Goal: Task Accomplishment & Management: Manage account settings

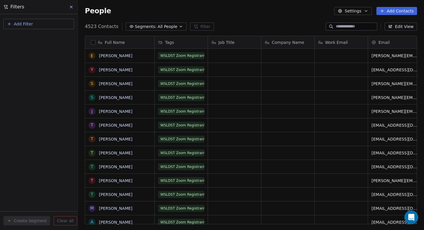
scroll to position [198, 342]
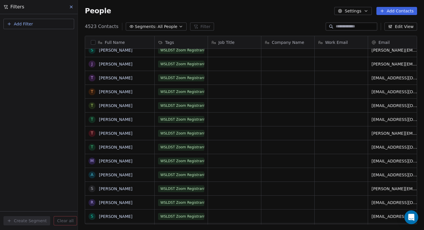
click at [55, 25] on button "Add Filter" at bounding box center [38, 24] width 71 height 10
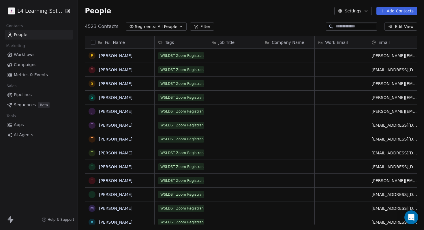
scroll to position [202, 346]
click at [195, 26] on button "Filter" at bounding box center [202, 26] width 24 height 8
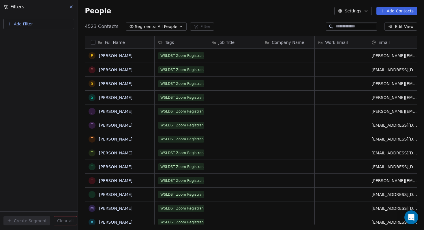
click at [34, 28] on button "Add Filter" at bounding box center [38, 24] width 71 height 10
click at [35, 39] on span "Contact properties" at bounding box center [28, 38] width 37 height 6
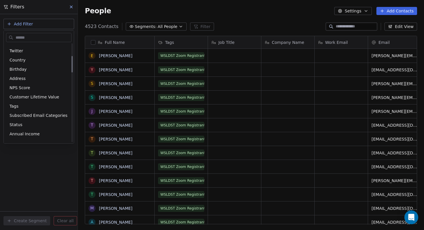
scroll to position [75, 0]
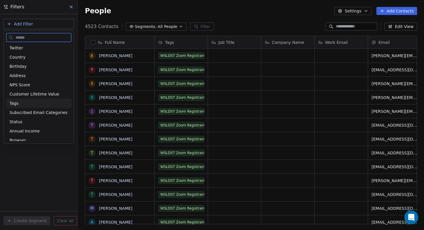
click at [16, 103] on span "Tags" at bounding box center [14, 103] width 9 height 6
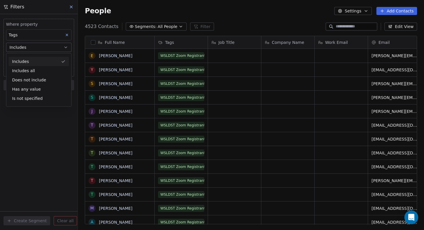
click at [32, 62] on div "Includes" at bounding box center [39, 61] width 60 height 9
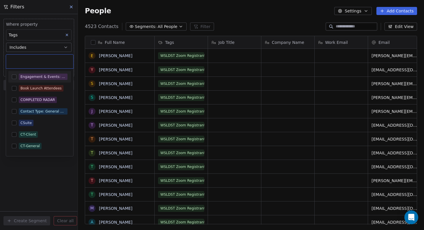
click at [41, 61] on body "L4 Learning Solutions Contacts People Marketing Workflows Campaigns Metrics & E…" at bounding box center [212, 115] width 424 height 230
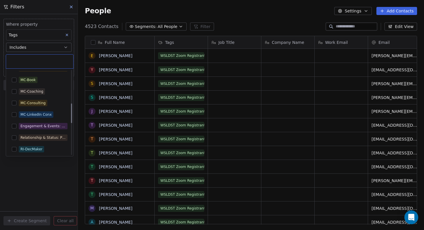
scroll to position [143, 0]
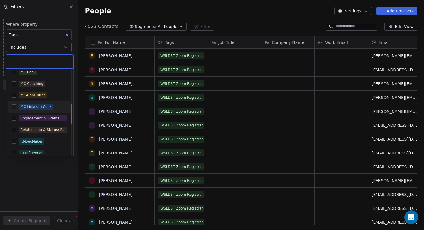
click at [17, 105] on div "MC-LinkedIn Conx" at bounding box center [39, 106] width 63 height 9
click at [56, 177] on html "L4 Learning Solutions Contacts People Marketing Workflows Campaigns Metrics & E…" at bounding box center [212, 115] width 424 height 230
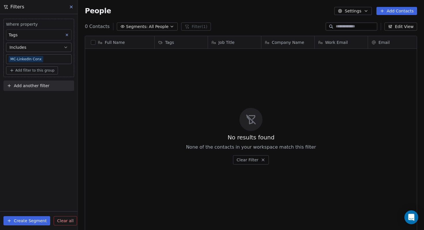
scroll to position [202, 346]
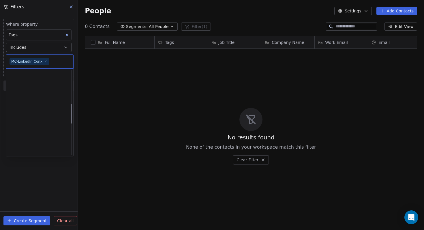
click at [54, 59] on body "L4 Learning Solutions Contacts People Marketing Workflows Campaigns Metrics & E…" at bounding box center [212, 115] width 424 height 230
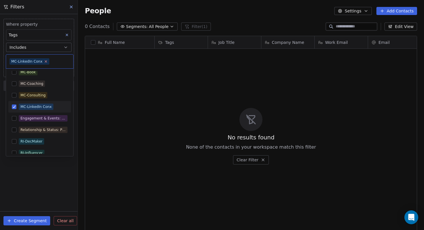
click at [46, 62] on icon at bounding box center [46, 61] width 4 height 4
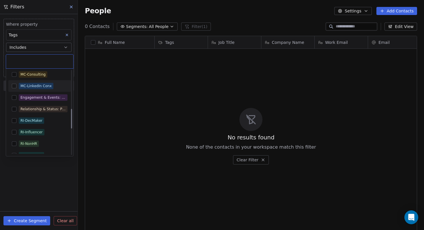
scroll to position [165, 0]
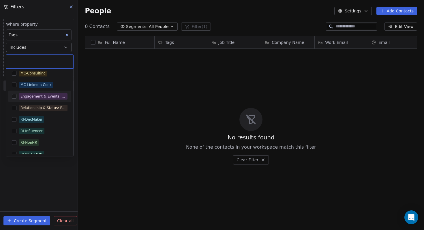
click at [14, 97] on button "Suggestions" at bounding box center [14, 96] width 5 height 5
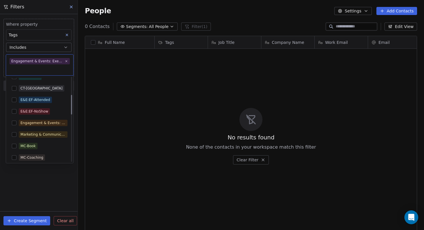
scroll to position [76, 0]
click at [15, 134] on button "Suggestions" at bounding box center [14, 134] width 5 height 5
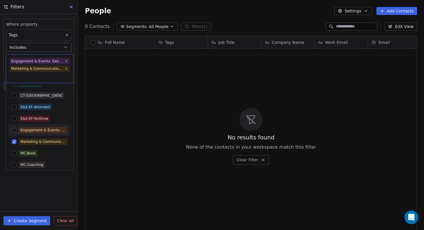
click at [15, 130] on button "Suggestions" at bounding box center [14, 130] width 5 height 5
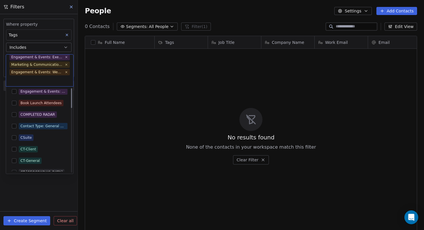
scroll to position [0, 0]
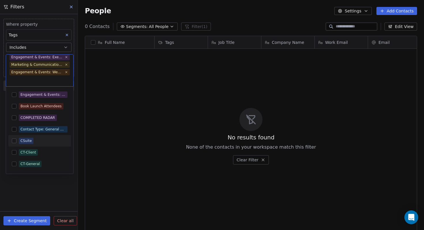
click at [15, 142] on button "Suggestions" at bounding box center [14, 140] width 5 height 5
click at [39, 183] on html "L4 Learning Solutions Contacts People Marketing Workflows Campaigns Metrics & E…" at bounding box center [212, 115] width 424 height 230
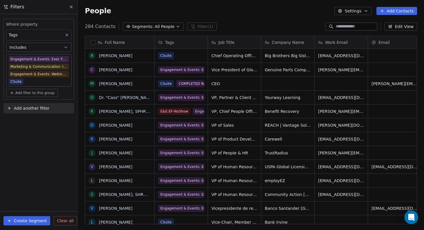
scroll to position [202, 346]
click at [38, 93] on span "Add filter to this group" at bounding box center [34, 93] width 39 height 5
click at [37, 104] on span "Contact properties" at bounding box center [30, 105] width 37 height 6
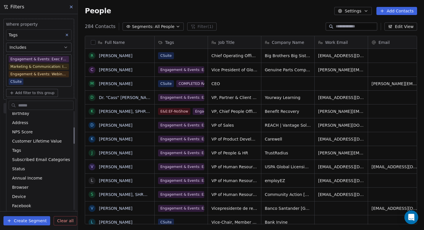
scroll to position [95, 0]
click at [23, 148] on div "Tags" at bounding box center [41, 151] width 65 height 9
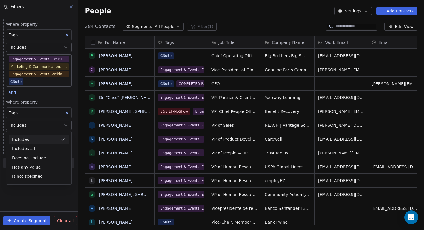
click at [36, 138] on div "Includes" at bounding box center [39, 139] width 60 height 9
click at [44, 137] on body "L4 Learning Solutions Contacts People Marketing Workflows Campaigns Metrics & E…" at bounding box center [212, 115] width 424 height 230
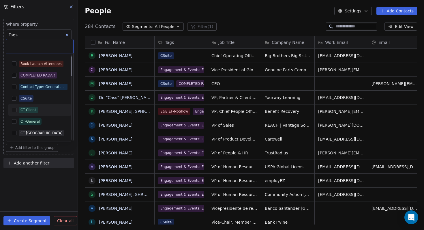
scroll to position [11, 0]
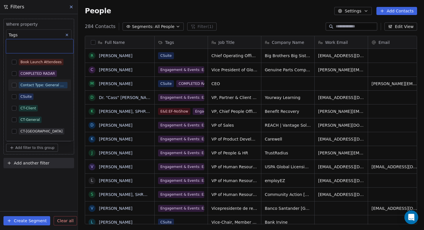
click at [14, 86] on button "Suggestions" at bounding box center [14, 85] width 5 height 5
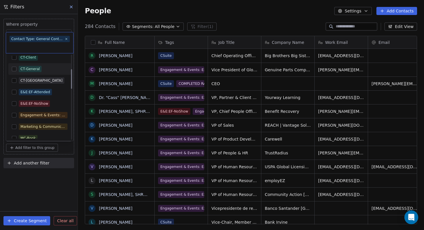
scroll to position [63, 0]
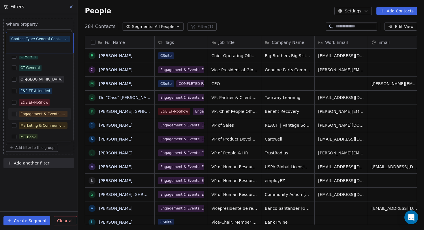
click at [16, 115] on div "Engagement & Events: Webinar - Attended" at bounding box center [39, 113] width 63 height 9
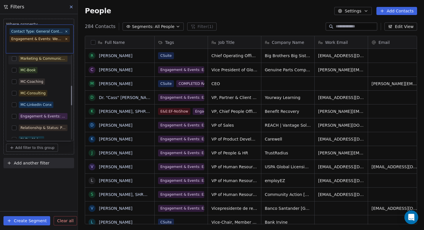
scroll to position [132, 0]
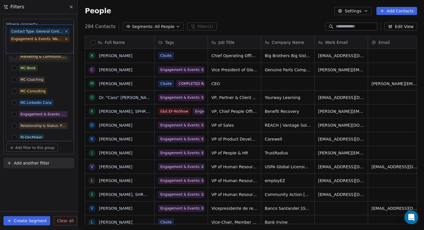
click at [15, 127] on button "Suggestions" at bounding box center [14, 125] width 5 height 5
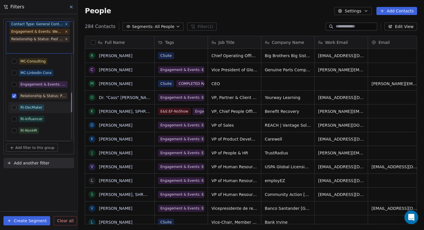
scroll to position [164, 0]
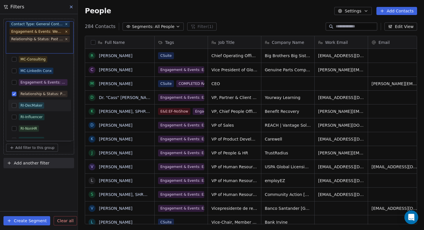
click at [16, 105] on button "Suggestions" at bounding box center [14, 105] width 5 height 5
click at [16, 116] on button "Suggestions" at bounding box center [14, 117] width 5 height 5
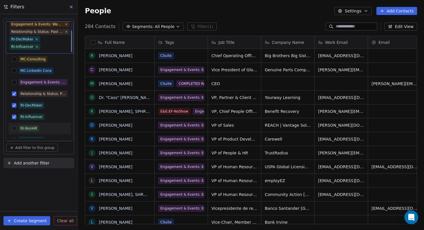
click at [16, 126] on button "Suggestions" at bounding box center [14, 128] width 5 height 5
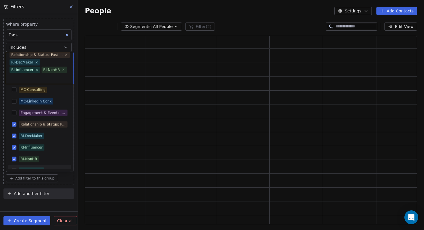
scroll to position [188, 332]
click at [36, 205] on html "L4 Learning Solutions Contacts People Marketing Workflows Campaigns Metrics & E…" at bounding box center [212, 115] width 424 height 230
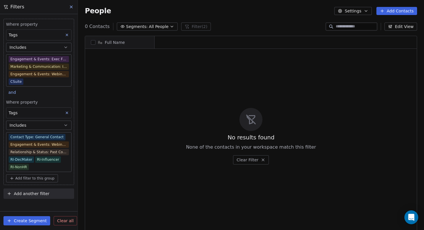
scroll to position [202, 346]
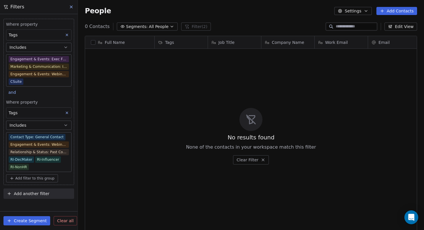
click at [67, 114] on icon at bounding box center [67, 113] width 2 height 2
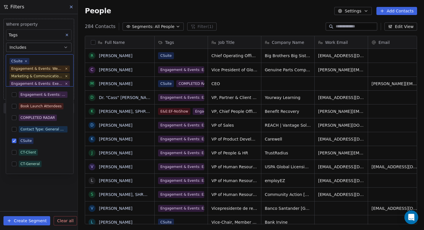
click at [43, 79] on body "L4 Learning Solutions Contacts People Marketing Workflows Campaigns Metrics & E…" at bounding box center [212, 115] width 424 height 230
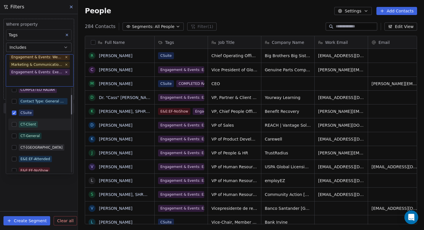
scroll to position [30, 0]
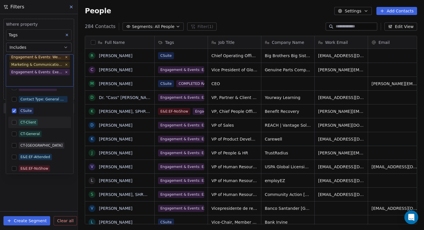
click at [14, 122] on button "Suggestions" at bounding box center [14, 122] width 5 height 5
click at [14, 134] on button "Suggestions" at bounding box center [14, 134] width 5 height 5
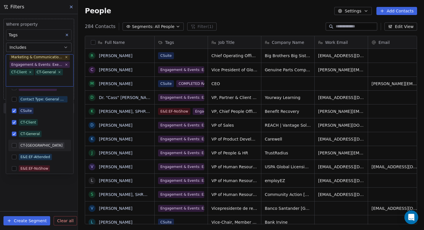
click at [14, 146] on button "Suggestions" at bounding box center [14, 145] width 5 height 5
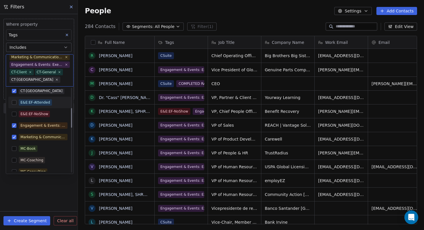
scroll to position [85, 0]
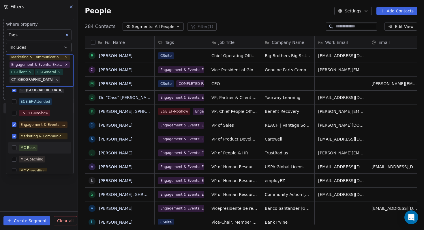
click at [14, 149] on button "Suggestions" at bounding box center [14, 147] width 5 height 5
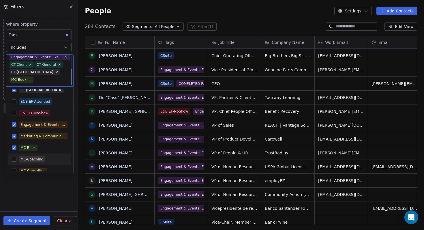
click at [14, 159] on button "Suggestions" at bounding box center [14, 159] width 5 height 5
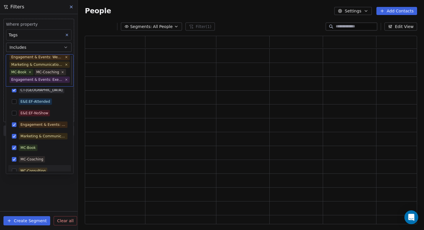
click at [30, 193] on html "L4 Learning Solutions Contacts People Marketing Workflows Campaigns Metrics & E…" at bounding box center [212, 115] width 424 height 230
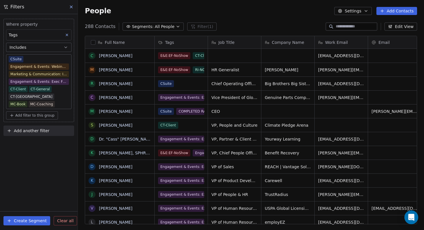
scroll to position [202, 346]
click at [40, 106] on body "L4 Learning Solutions Contacts People Marketing Workflows Campaigns Metrics & E…" at bounding box center [212, 115] width 424 height 230
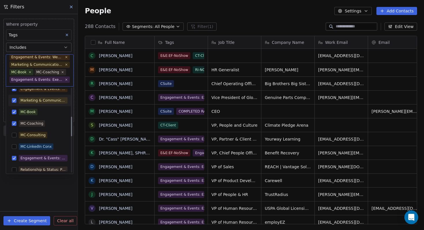
scroll to position [121, 0]
click at [16, 146] on div "MC-LinkedIn Conx" at bounding box center [39, 146] width 63 height 9
click at [46, 190] on html "L4 Learning Solutions Contacts People Marketing Workflows Campaigns Metrics & E…" at bounding box center [212, 115] width 424 height 230
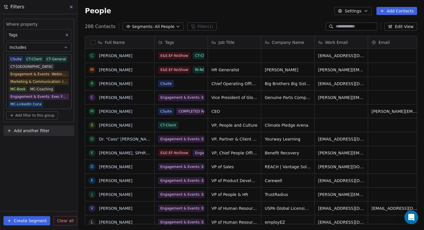
scroll to position [202, 346]
click at [52, 102] on body "L4 Learning Solutions Contacts People Marketing Workflows Campaigns Metrics & E…" at bounding box center [212, 115] width 424 height 230
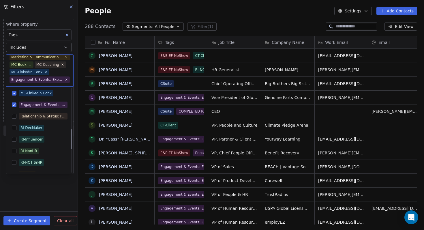
scroll to position [179, 0]
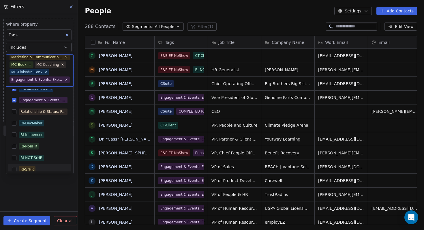
click at [16, 168] on button "Suggestions" at bounding box center [14, 169] width 5 height 5
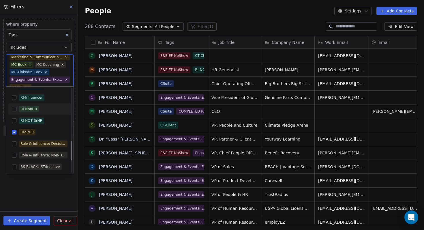
scroll to position [225, 0]
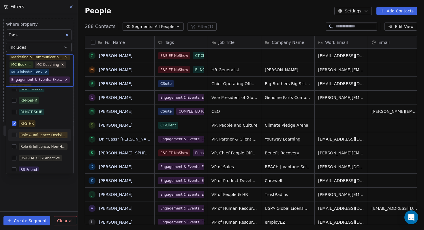
click at [15, 134] on button "Suggestions" at bounding box center [14, 135] width 5 height 5
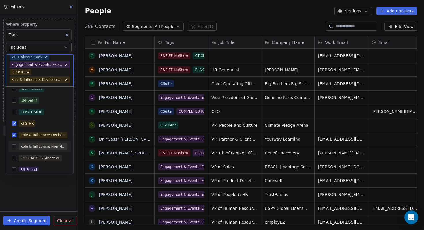
click at [14, 148] on button "Suggestions" at bounding box center [14, 146] width 5 height 5
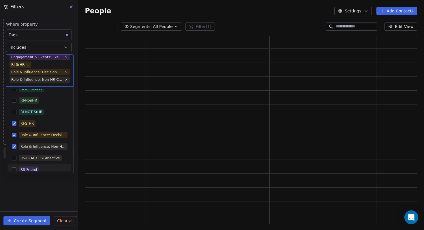
click at [36, 186] on html "L4 Learning Solutions Contacts People Marketing Workflows Campaigns Metrics & E…" at bounding box center [212, 115] width 424 height 230
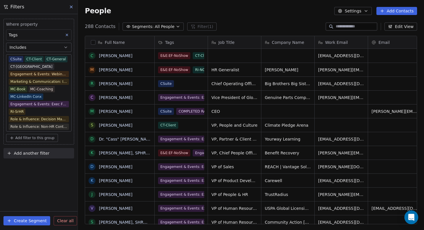
click at [45, 122] on body "L4 Learning Solutions Contacts People Marketing Workflows Campaigns Metrics & E…" at bounding box center [212, 115] width 424 height 230
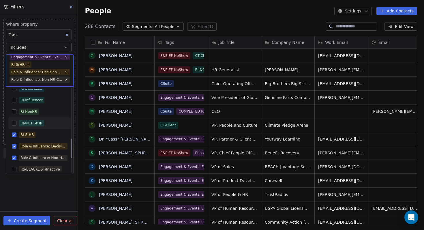
click at [15, 123] on button "Suggestions" at bounding box center [14, 123] width 5 height 5
click at [15, 112] on button "Suggestions" at bounding box center [14, 111] width 5 height 5
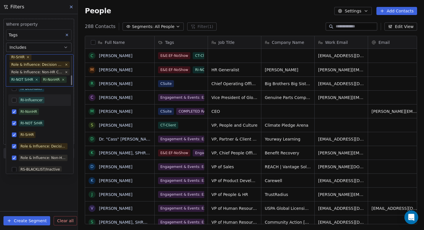
click at [15, 100] on button "Suggestions" at bounding box center [14, 100] width 5 height 5
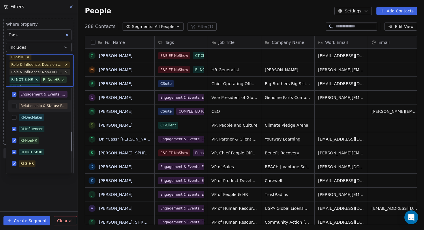
click at [14, 106] on button "Suggestions" at bounding box center [14, 106] width 5 height 5
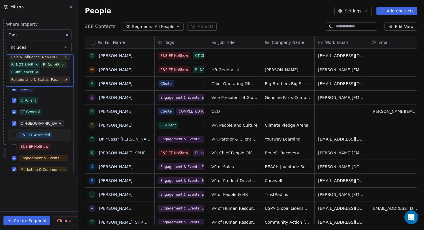
click at [16, 133] on button "Suggestions" at bounding box center [14, 135] width 5 height 5
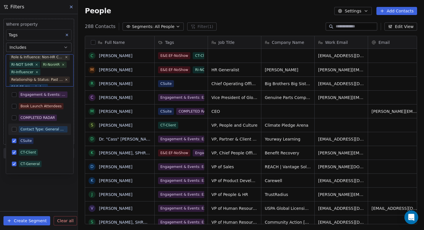
click at [15, 127] on button "Suggestions" at bounding box center [14, 129] width 5 height 5
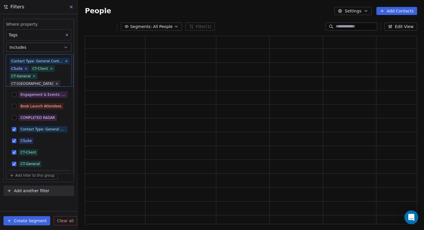
click at [55, 183] on html "L4 Learning Solutions Contacts People Marketing Workflows Campaigns Metrics & E…" at bounding box center [212, 115] width 424 height 230
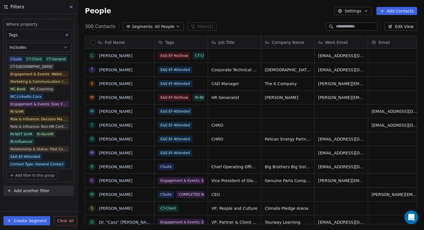
click at [50, 157] on body "L4 Learning Solutions Contacts People Marketing Workflows Campaigns Metrics & E…" at bounding box center [212, 115] width 424 height 230
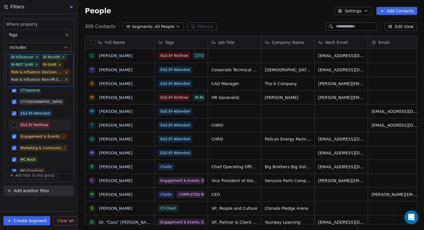
click at [17, 125] on div "E&E:EF-NoShow" at bounding box center [39, 124] width 63 height 9
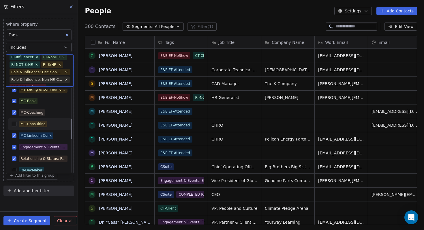
click at [15, 124] on button "Suggestions" at bounding box center [14, 124] width 5 height 5
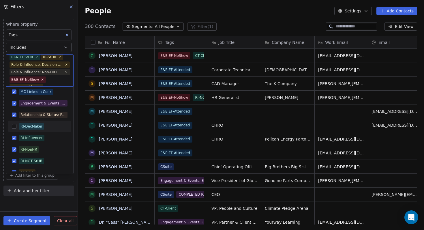
click at [14, 127] on button "Suggestions" at bounding box center [14, 126] width 5 height 5
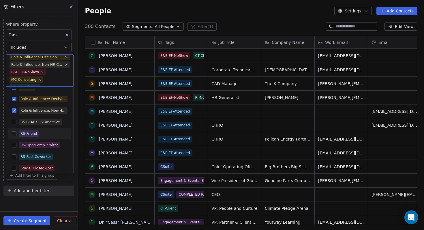
click at [16, 134] on button "Suggestions" at bounding box center [14, 133] width 5 height 5
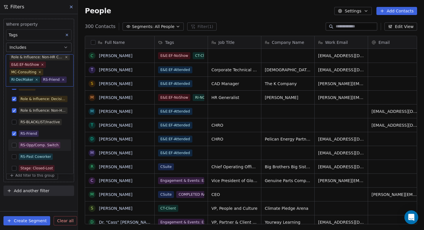
click at [14, 147] on button "Suggestions" at bounding box center [14, 145] width 5 height 5
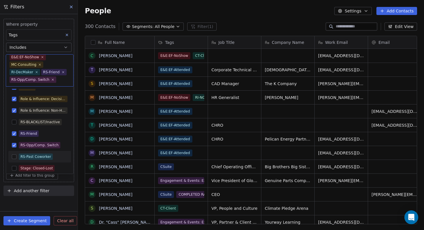
click at [14, 157] on button "Suggestions" at bounding box center [14, 156] width 5 height 5
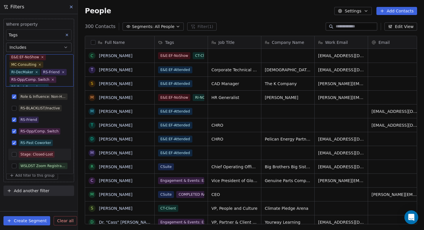
click at [14, 155] on button "Suggestions" at bounding box center [14, 154] width 5 height 5
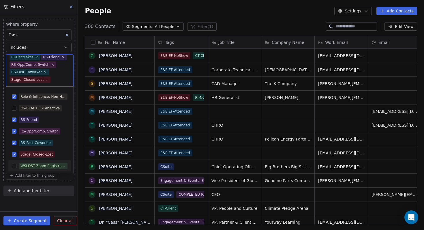
click at [52, 202] on html "L4 Learning Solutions Contacts People Marketing Workflows Campaigns Metrics & E…" at bounding box center [212, 115] width 424 height 230
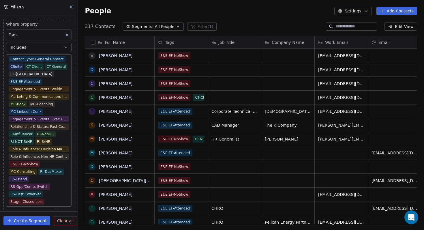
click at [363, 13] on button "Settings" at bounding box center [352, 11] width 37 height 8
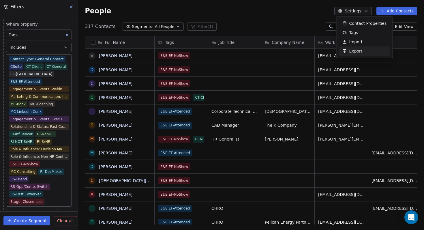
click at [355, 49] on span "Export" at bounding box center [355, 51] width 13 height 6
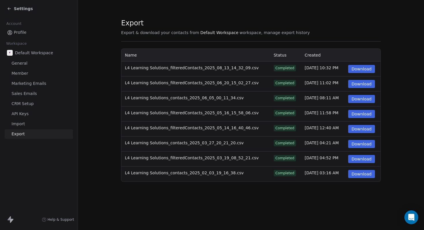
click at [24, 136] on span "Export" at bounding box center [18, 134] width 13 height 6
click at [10, 8] on icon at bounding box center [9, 8] width 5 height 5
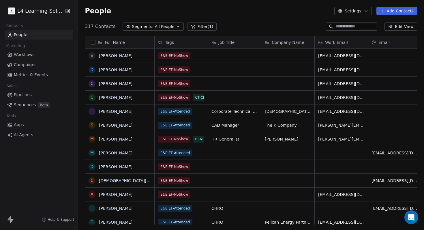
scroll to position [202, 346]
click at [360, 12] on button "Settings" at bounding box center [352, 11] width 37 height 8
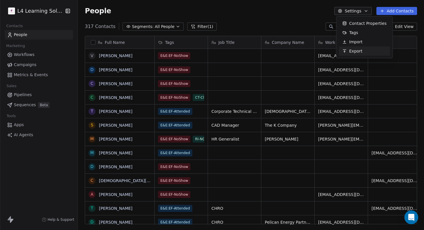
click at [358, 52] on span "Export" at bounding box center [355, 51] width 13 height 6
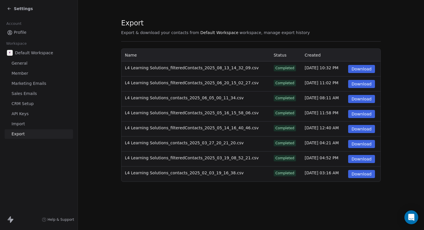
click at [9, 11] on div "Settings" at bounding box center [20, 9] width 26 height 6
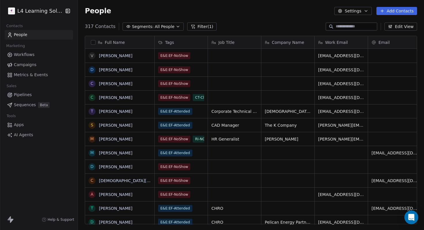
scroll to position [202, 346]
click at [171, 28] on button "Segments: All People" at bounding box center [153, 26] width 61 height 8
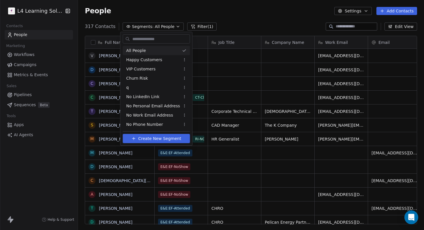
click at [171, 28] on html "L4 Learning Solutions Contacts People Marketing Workflows Campaigns Metrics & E…" at bounding box center [212, 115] width 424 height 230
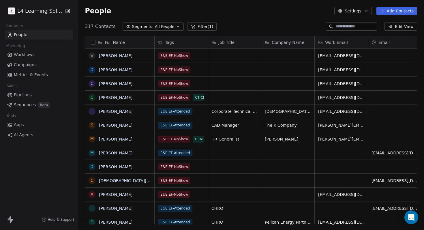
click at [296, 31] on div "Full Name V Vince Hafeli D Darius McDougle C Crystal Raganati C Cathy Gill T Ta…" at bounding box center [251, 132] width 346 height 202
click at [398, 29] on button "Edit View" at bounding box center [401, 26] width 33 height 8
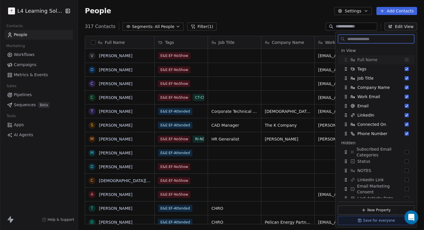
click at [398, 29] on button "Edit View" at bounding box center [401, 26] width 33 height 8
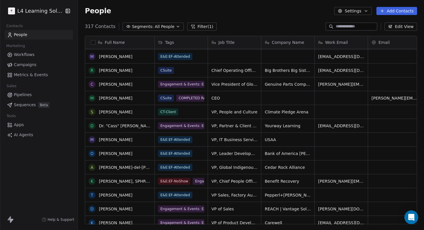
scroll to position [280, 0]
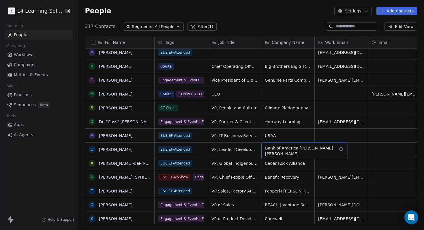
drag, startPoint x: 301, startPoint y: 144, endPoint x: 313, endPoint y: 154, distance: 16.0
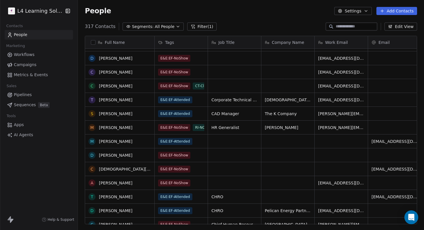
scroll to position [0, 0]
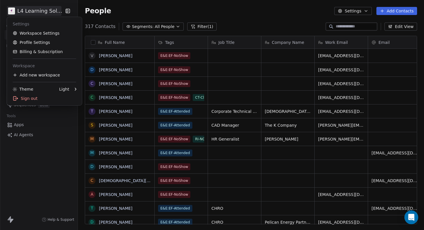
click at [14, 9] on html "L4 Learning Solutions Contacts People Marketing Workflows Campaigns Metrics & E…" at bounding box center [212, 115] width 424 height 230
click at [34, 32] on link "Workspace Settings" at bounding box center [44, 33] width 70 height 9
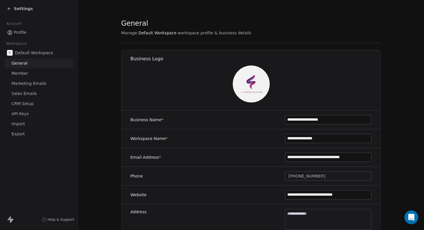
click at [20, 135] on span "Export" at bounding box center [18, 134] width 13 height 6
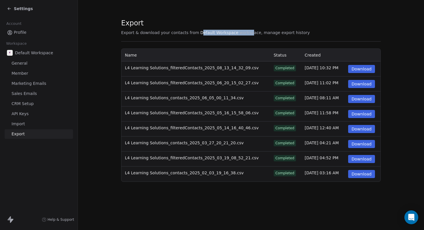
drag, startPoint x: 198, startPoint y: 33, endPoint x: 244, endPoint y: 34, distance: 46.7
click at [244, 34] on span "Export & download your contacts from Default Workspace workspace, manage export…" at bounding box center [215, 33] width 189 height 6
click at [25, 61] on span "General" at bounding box center [20, 63] width 16 height 6
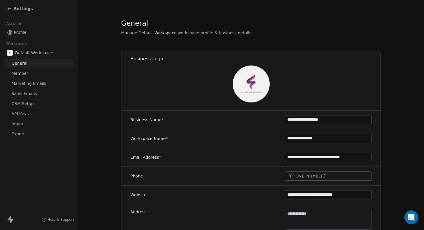
click at [27, 72] on span "Member" at bounding box center [20, 73] width 17 height 6
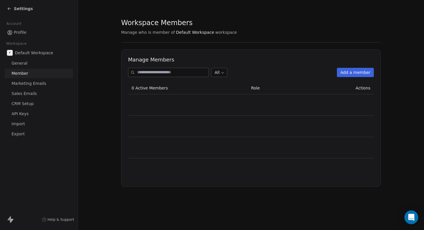
click at [27, 84] on span "Marketing Emails" at bounding box center [29, 83] width 35 height 6
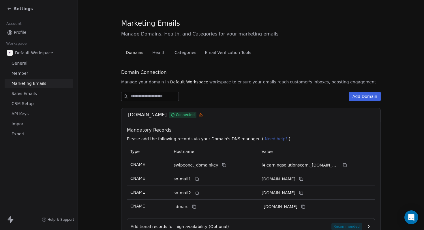
click at [26, 94] on span "Sales Emails" at bounding box center [24, 94] width 25 height 6
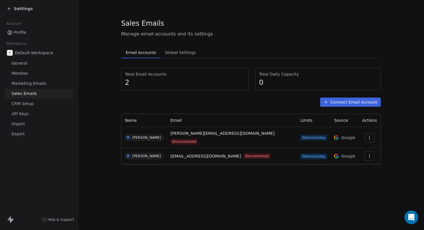
click at [25, 86] on span "Marketing Emails" at bounding box center [29, 83] width 35 height 6
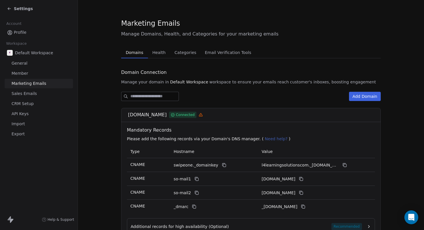
click at [17, 31] on span "Profile" at bounding box center [20, 32] width 13 height 6
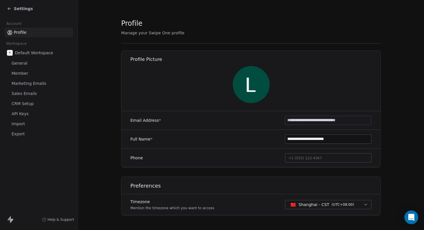
click at [8, 8] on icon at bounding box center [8, 7] width 1 height 1
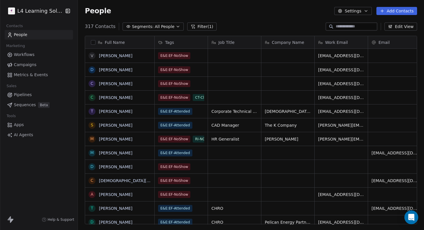
scroll to position [202, 346]
click at [33, 74] on span "Metrics & Events" at bounding box center [31, 75] width 34 height 6
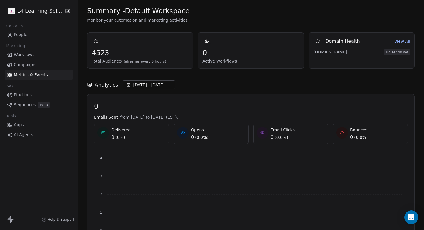
click at [22, 53] on span "Workflows" at bounding box center [24, 55] width 21 height 6
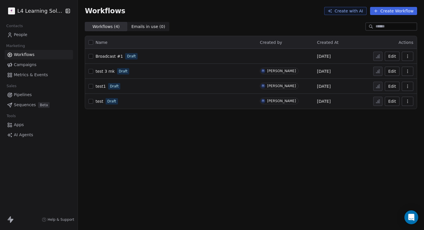
click at [23, 34] on span "People" at bounding box center [21, 35] width 14 height 6
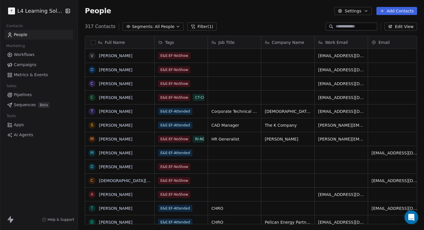
scroll to position [4, 5]
click at [24, 33] on span "People" at bounding box center [21, 35] width 14 height 6
click at [93, 42] on button "button" at bounding box center [93, 42] width 5 height 5
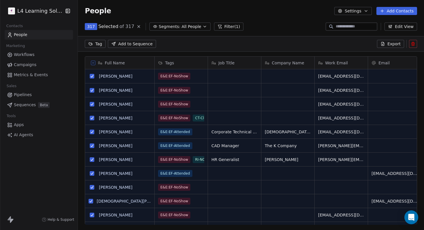
scroll to position [178, 342]
click at [388, 43] on span "Export" at bounding box center [393, 44] width 13 height 6
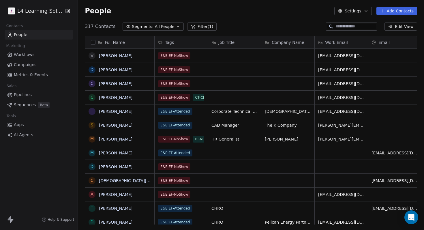
scroll to position [198, 342]
click at [352, 10] on button "Settings" at bounding box center [352, 11] width 37 height 8
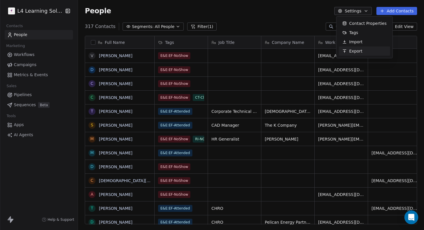
click at [360, 48] on span "Export" at bounding box center [355, 51] width 13 height 6
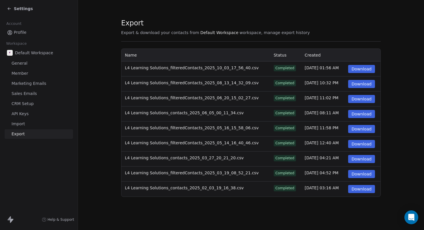
click at [360, 69] on button "Download" at bounding box center [361, 69] width 27 height 8
click at [11, 9] on icon at bounding box center [9, 8] width 5 height 5
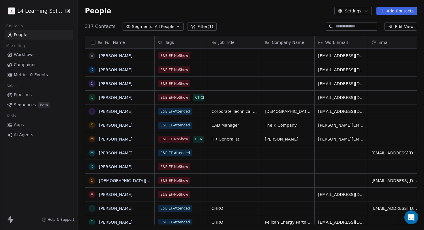
scroll to position [198, 342]
click at [176, 27] on icon "button" at bounding box center [178, 26] width 5 height 5
click at [175, 27] on html "L4 Learning Solutions Contacts People Marketing Workflows Campaigns Metrics & E…" at bounding box center [212, 115] width 424 height 230
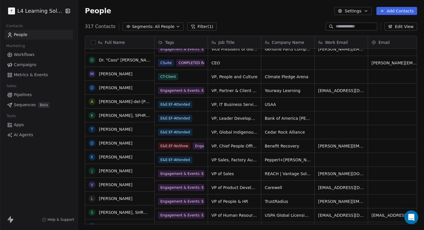
scroll to position [398, 0]
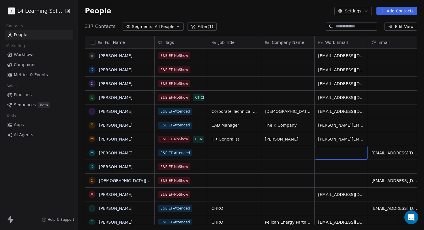
click at [339, 153] on div "grid" at bounding box center [341, 153] width 53 height 14
type textarea "*"
click at [265, 193] on html "L4 Learning Solutions Contacts People Marketing Workflows Campaigns Metrics & E…" at bounding box center [212, 115] width 424 height 230
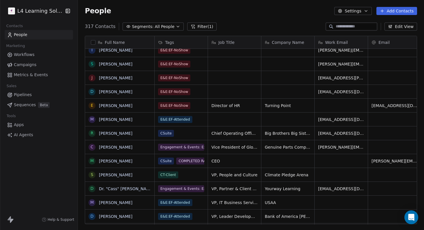
click at [170, 27] on button "Segments: All People" at bounding box center [153, 26] width 61 height 8
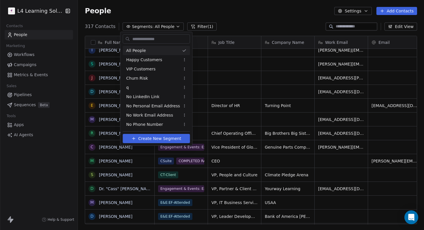
click at [170, 27] on html "L4 Learning Solutions Contacts People Marketing Workflows Campaigns Metrics & E…" at bounding box center [212, 115] width 424 height 230
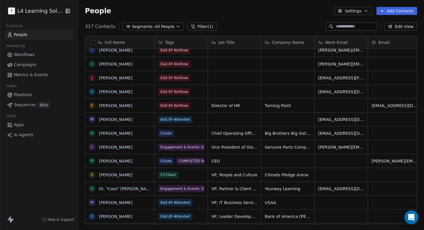
click at [198, 26] on button "Filter (1)" at bounding box center [202, 26] width 30 height 8
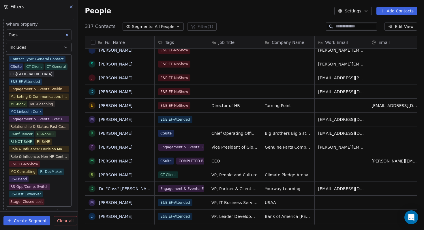
click at [72, 222] on button "Clear all" at bounding box center [65, 220] width 23 height 9
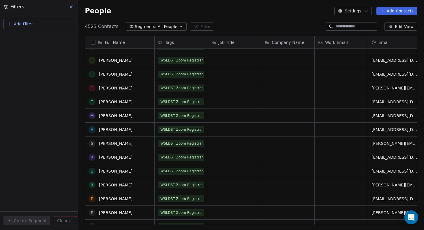
scroll to position [139, 0]
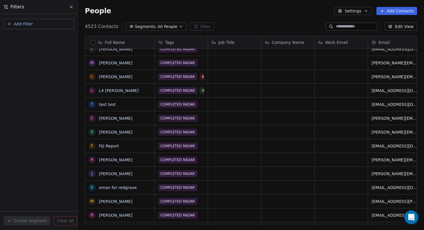
click at [195, 97] on div "WSLDST Zoom Registrants pam.ball@usrenalcare.com Book Launch Attendees WSLDST Z…" at bounding box center [375, 137] width 441 height 176
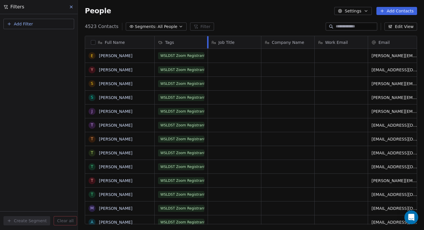
click at [208, 44] on div at bounding box center [207, 42] width 1 height 12
click at [200, 44] on div "Tags" at bounding box center [180, 43] width 45 height 6
click at [240, 17] on html "L4 Learning Solutions Contacts People Marketing Workflows Campaigns Metrics & E…" at bounding box center [212, 115] width 424 height 230
click at [169, 27] on span "All People" at bounding box center [168, 27] width 20 height 6
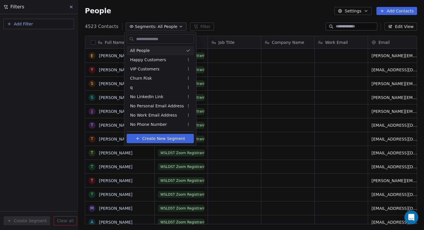
click at [151, 50] on div "All People" at bounding box center [160, 50] width 67 height 9
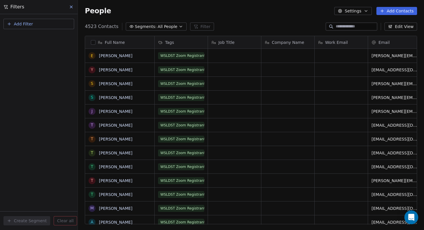
click at [230, 27] on div "4523 Contacts Segments: All People Filter Edit View" at bounding box center [251, 26] width 346 height 9
click at [48, 26] on button "Add Filter" at bounding box center [38, 24] width 71 height 10
click at [40, 40] on span "Contact properties" at bounding box center [28, 38] width 37 height 6
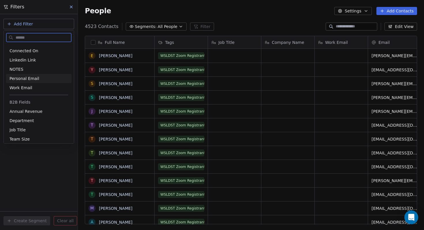
click at [29, 77] on span "Personal Email" at bounding box center [25, 79] width 30 height 6
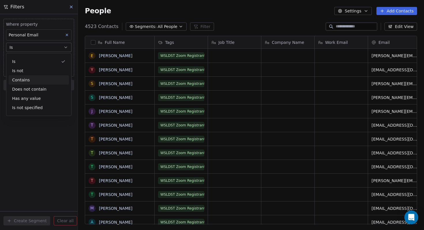
click at [36, 78] on div "Contains" at bounding box center [39, 79] width 60 height 9
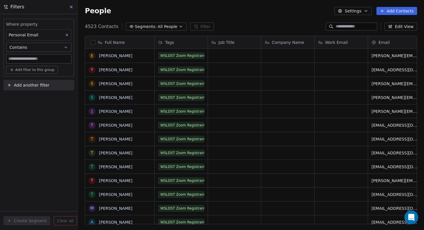
click at [59, 48] on button "Contains" at bounding box center [38, 47] width 65 height 9
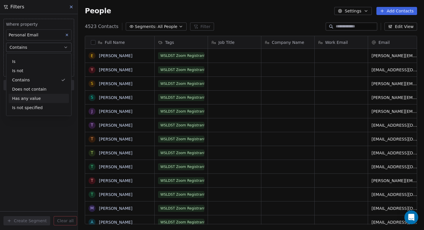
click at [44, 101] on div "Has any value" at bounding box center [39, 98] width 60 height 9
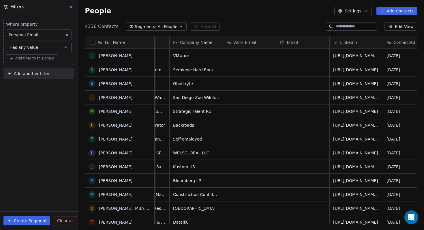
scroll to position [0, 0]
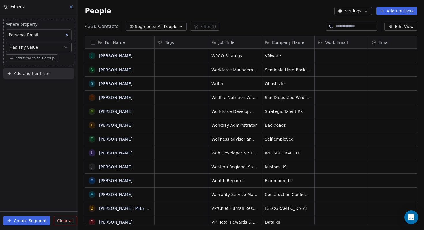
click at [39, 48] on button "Has any value" at bounding box center [38, 47] width 65 height 9
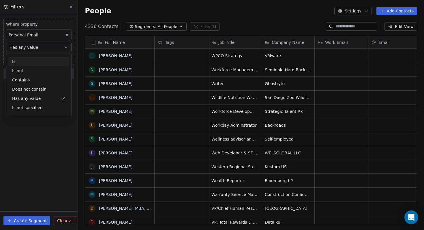
click at [40, 63] on div "Is" at bounding box center [39, 61] width 60 height 9
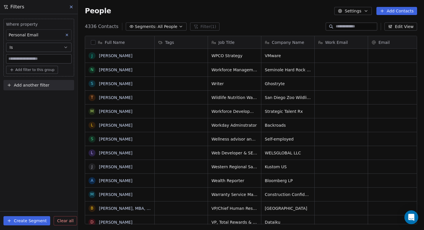
click at [39, 61] on input at bounding box center [38, 59] width 65 height 9
click at [60, 46] on button "Is" at bounding box center [38, 47] width 65 height 9
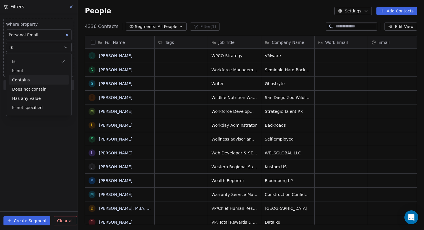
scroll to position [198, 342]
click at [67, 35] on icon at bounding box center [67, 35] width 4 height 4
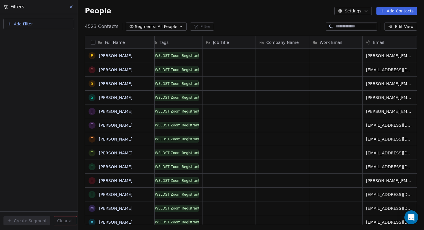
scroll to position [0, 0]
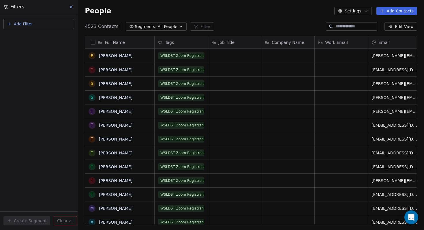
click at [54, 25] on button "Add Filter" at bounding box center [38, 24] width 71 height 10
click at [38, 39] on span "Contact properties" at bounding box center [28, 38] width 37 height 6
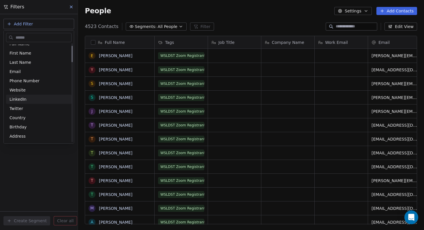
scroll to position [15, 0]
click at [23, 71] on div "Email" at bounding box center [39, 71] width 59 height 6
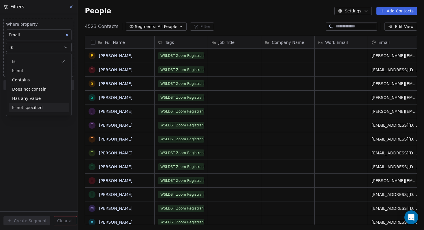
click at [34, 159] on div "Where property Email Is Add filter to this group Add another filter Create Segm…" at bounding box center [39, 122] width 78 height 216
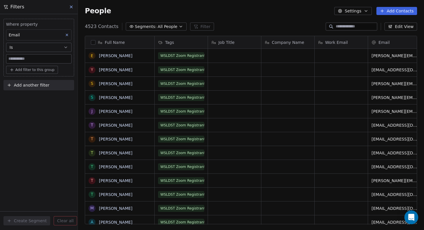
click at [63, 48] on button "Is" at bounding box center [38, 47] width 65 height 9
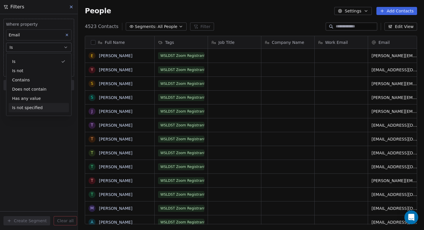
click at [41, 108] on div "Is not specified" at bounding box center [39, 107] width 60 height 9
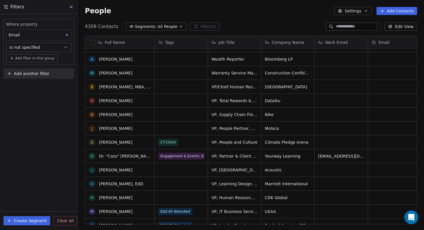
scroll to position [0, 0]
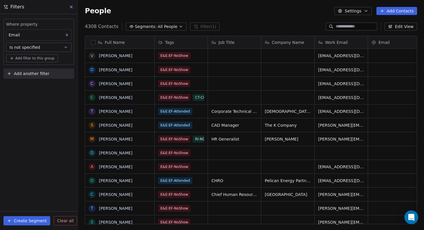
click at [62, 47] on button "Is not specified" at bounding box center [38, 47] width 65 height 9
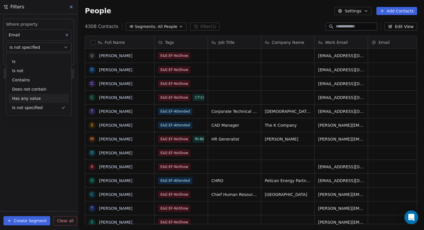
click at [35, 101] on div "Has any value" at bounding box center [39, 98] width 60 height 9
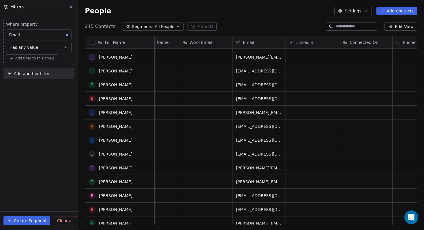
scroll to position [624, 0]
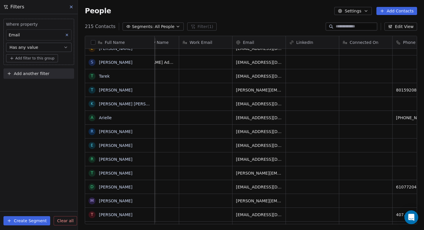
click at [93, 41] on button "button" at bounding box center [93, 42] width 5 height 5
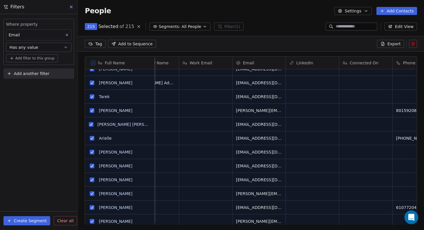
click at [393, 46] on span "Export" at bounding box center [393, 44] width 13 height 6
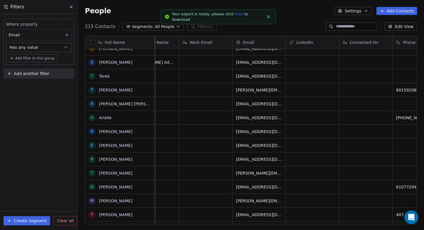
click at [236, 16] on link "here" at bounding box center [239, 14] width 8 height 4
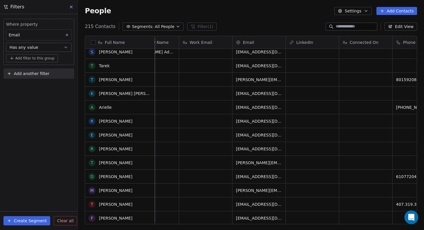
scroll to position [1873, 0]
click at [55, 35] on div "Email" at bounding box center [38, 34] width 65 height 11
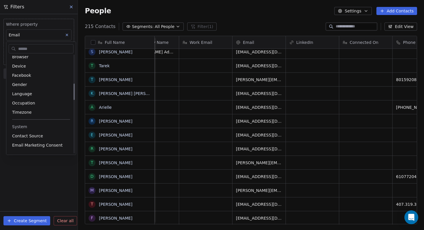
scroll to position [168, 0]
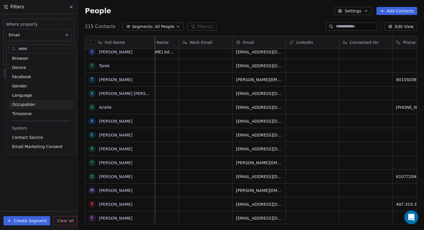
click at [204, 40] on html "L4 Learning Solutions Contacts People Marketing Workflows Campaigns Metrics & E…" at bounding box center [212, 115] width 424 height 230
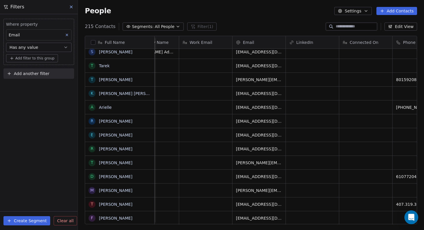
click at [204, 41] on span "Work Email" at bounding box center [201, 43] width 23 height 6
click at [204, 41] on html "L4 Learning Solutions Contacts People Marketing Workflows Campaigns Metrics & E…" at bounding box center [212, 115] width 424 height 230
click at [52, 37] on div "Email" at bounding box center [38, 34] width 65 height 11
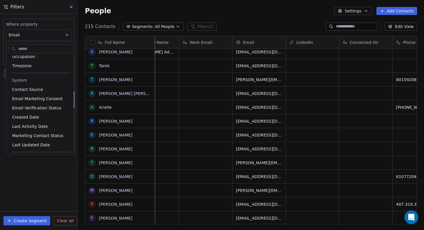
scroll to position [215, 0]
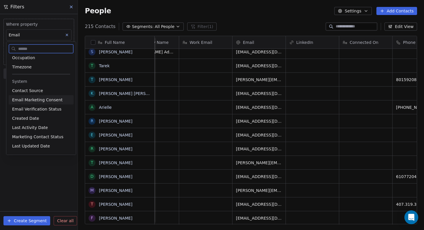
click at [35, 99] on span "Email Marketing Consent" at bounding box center [37, 100] width 50 height 6
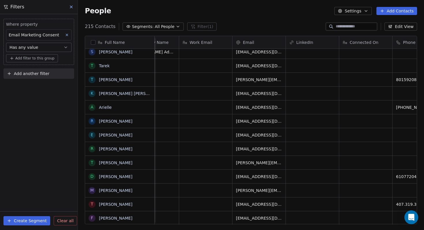
click at [58, 91] on div "Where property Email Marketing Consent Has any value Add filter to this group A…" at bounding box center [39, 122] width 78 height 216
click at [51, 47] on button "Has any value" at bounding box center [38, 47] width 65 height 9
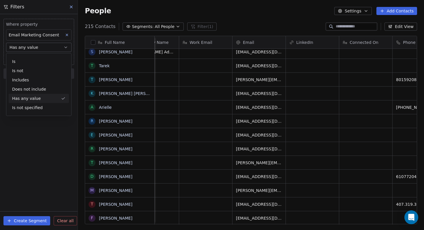
click at [42, 99] on div "Has any value" at bounding box center [39, 98] width 60 height 9
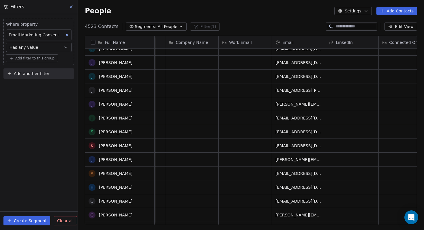
scroll to position [481, 0]
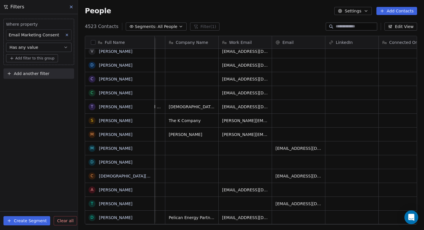
click at [46, 47] on button "Has any value" at bounding box center [38, 47] width 65 height 9
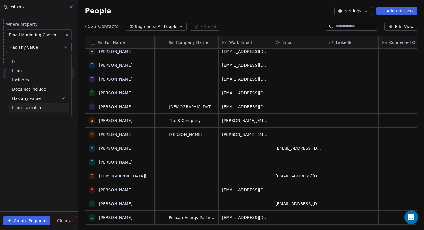
click at [38, 109] on div "Is not specified" at bounding box center [39, 107] width 60 height 9
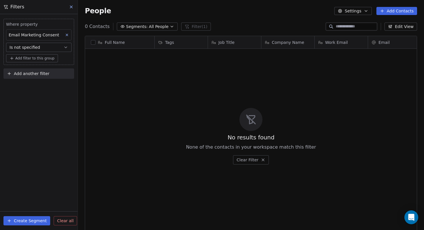
click at [44, 45] on button "Is not specified" at bounding box center [38, 47] width 65 height 9
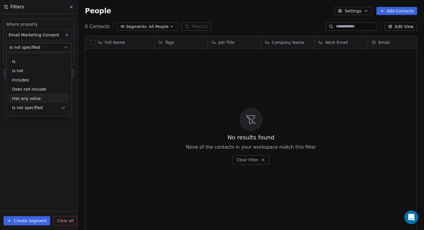
click at [34, 96] on div "Has any value" at bounding box center [39, 98] width 60 height 9
